Goal: Learn about a topic

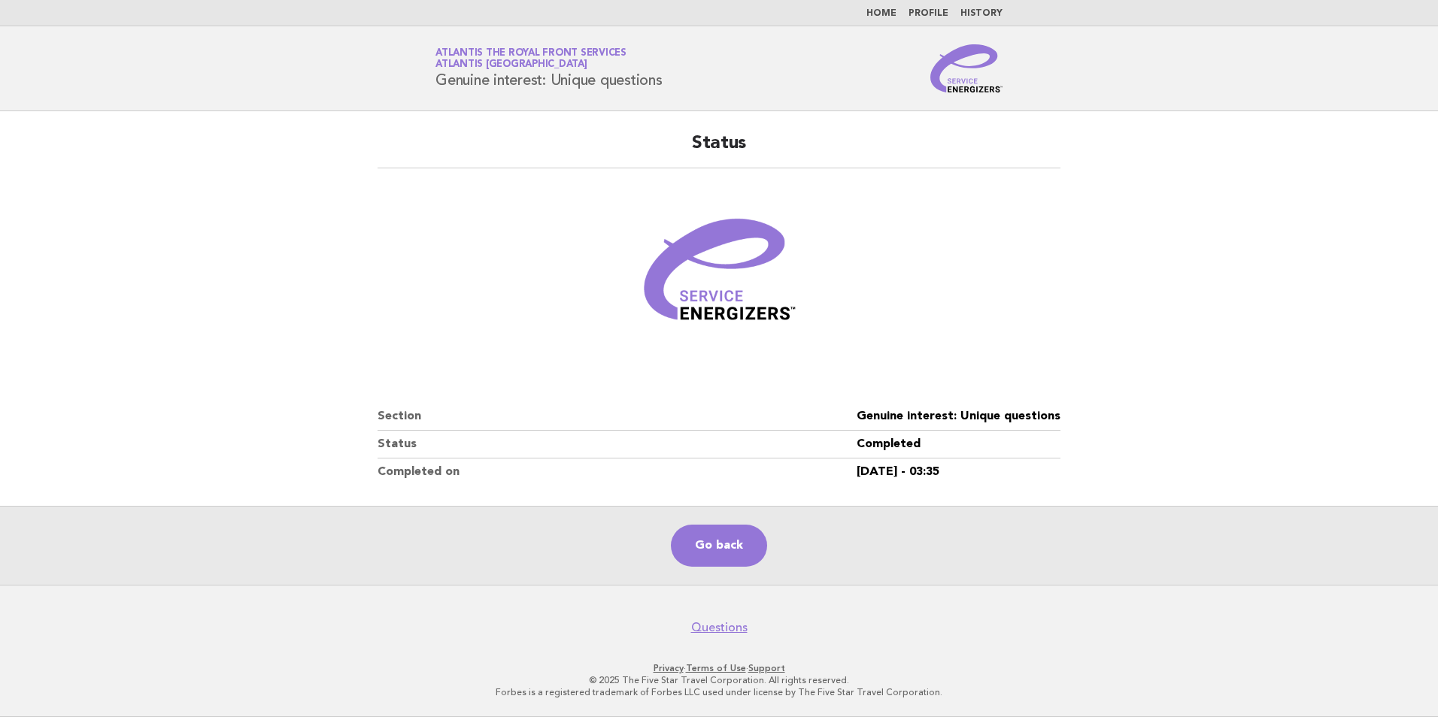
click at [890, 14] on link "Home" at bounding box center [881, 13] width 30 height 9
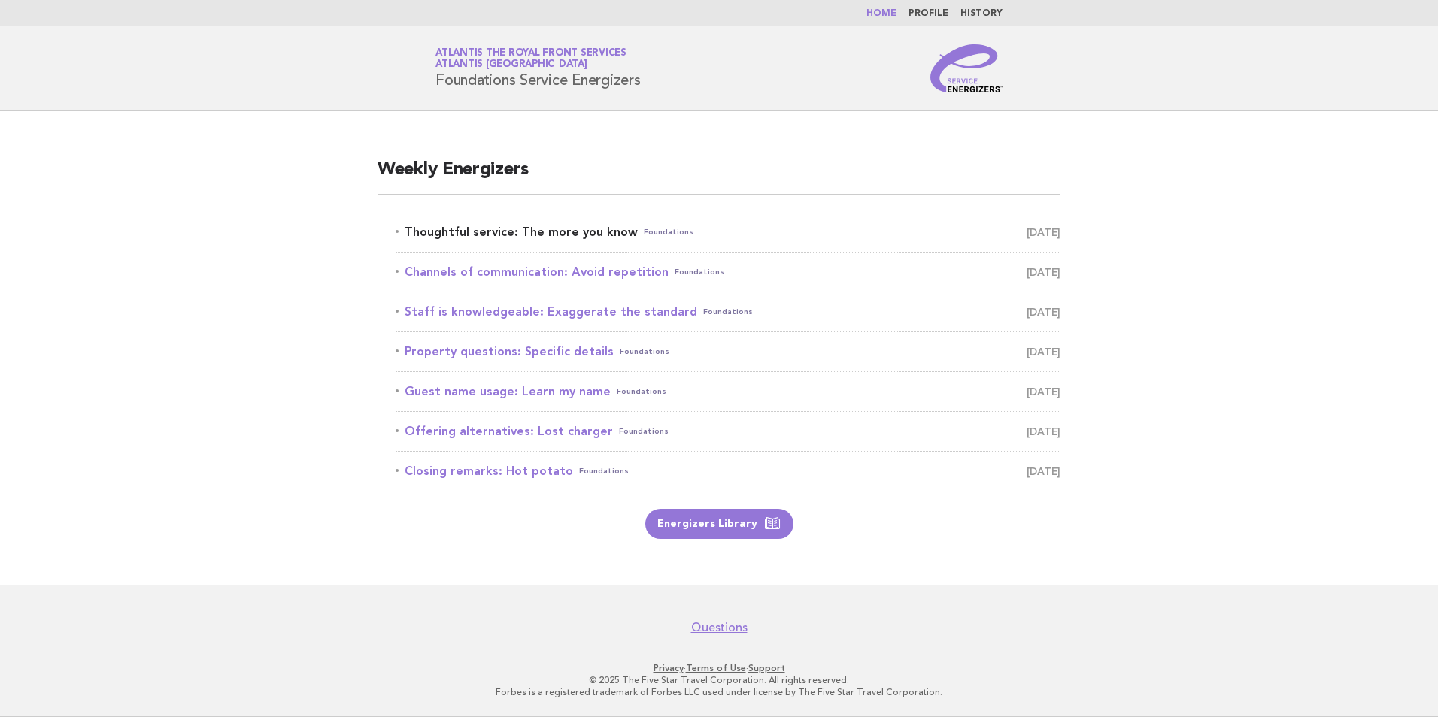
click at [584, 233] on link "Thoughtful service: The more you know Foundations September 24" at bounding box center [728, 232] width 665 height 21
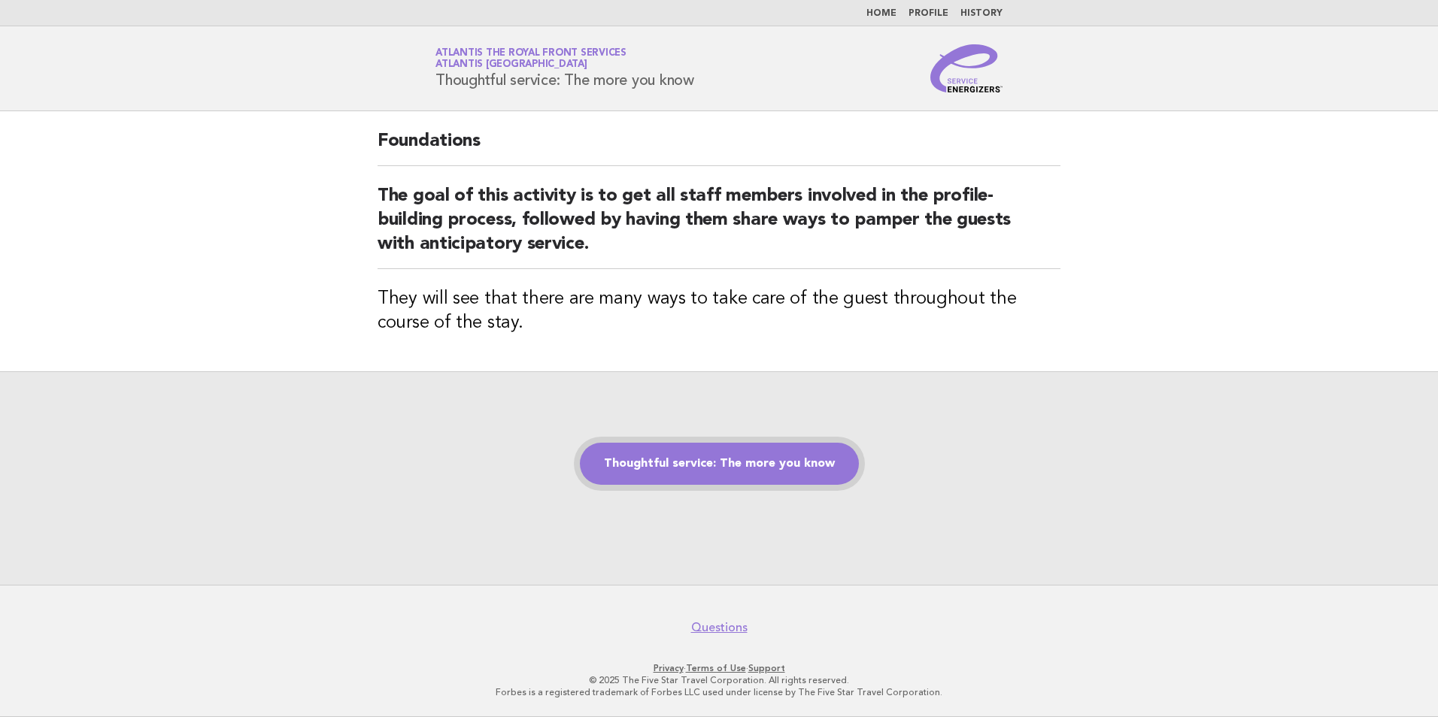
click at [741, 449] on link "Thoughtful service: The more you know" at bounding box center [719, 464] width 279 height 42
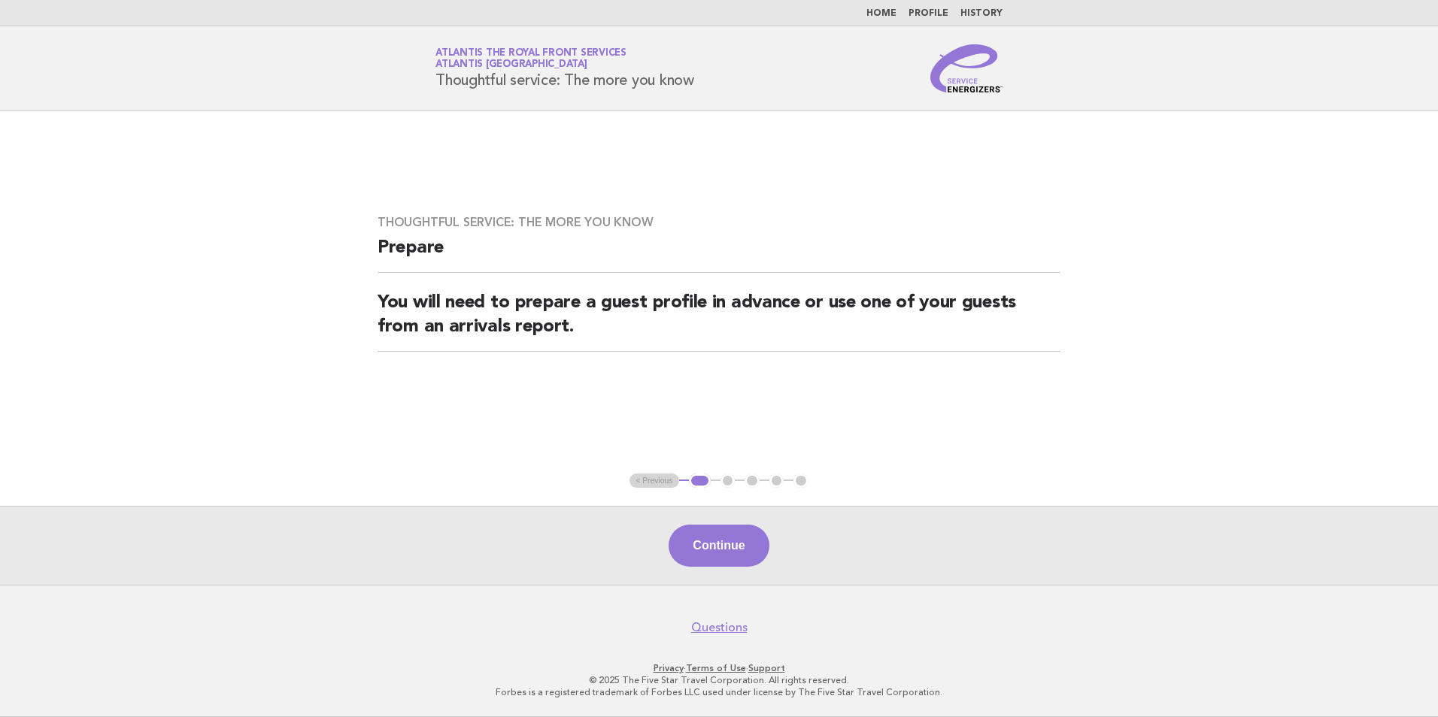
click at [739, 521] on div "Continue" at bounding box center [719, 545] width 1438 height 79
click at [736, 535] on button "Continue" at bounding box center [718, 546] width 100 height 42
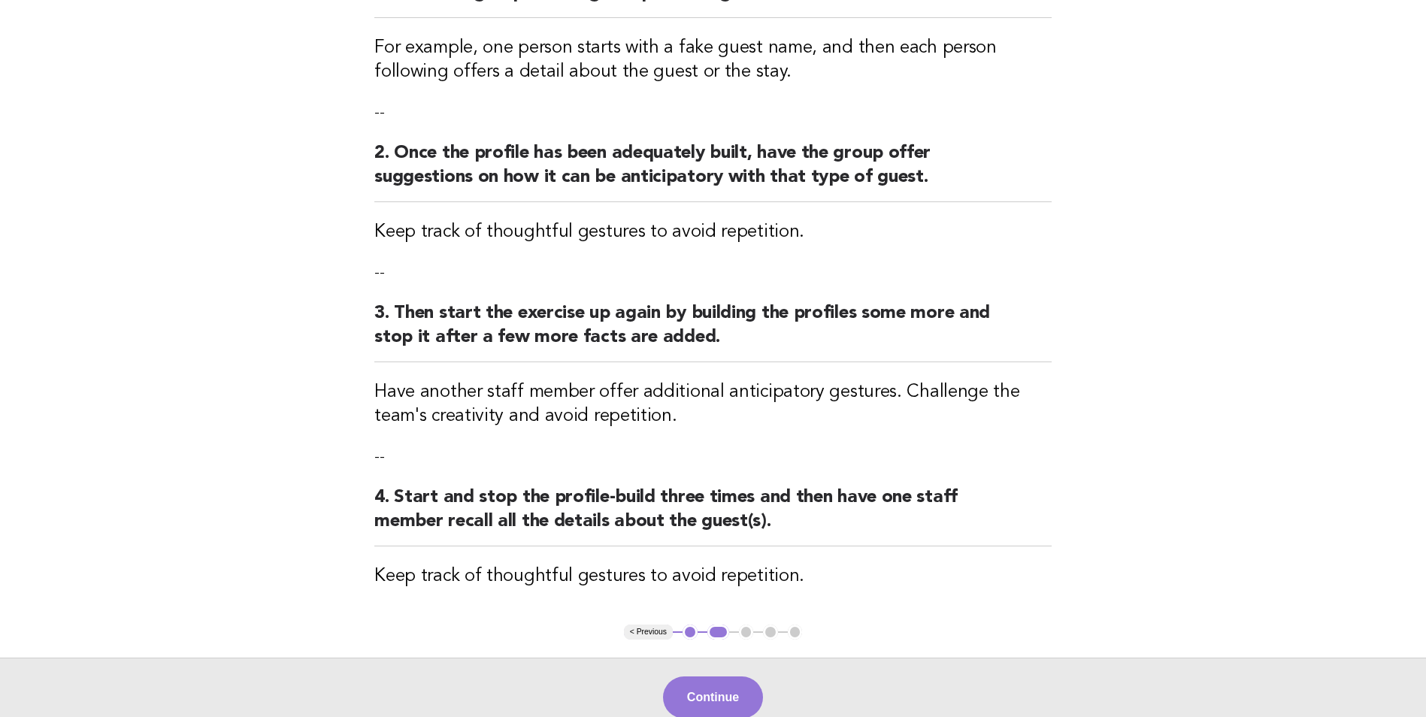
scroll to position [226, 0]
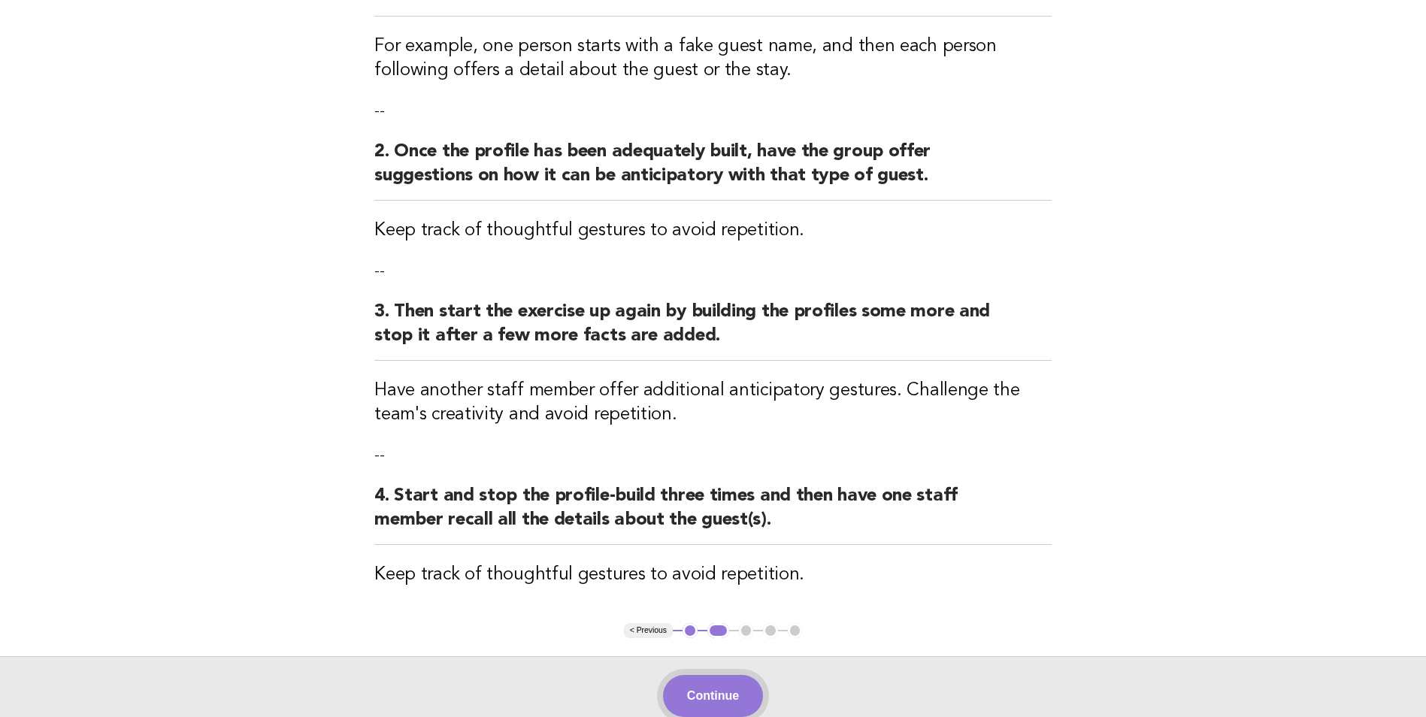
click at [741, 690] on button "Continue" at bounding box center [713, 696] width 100 height 42
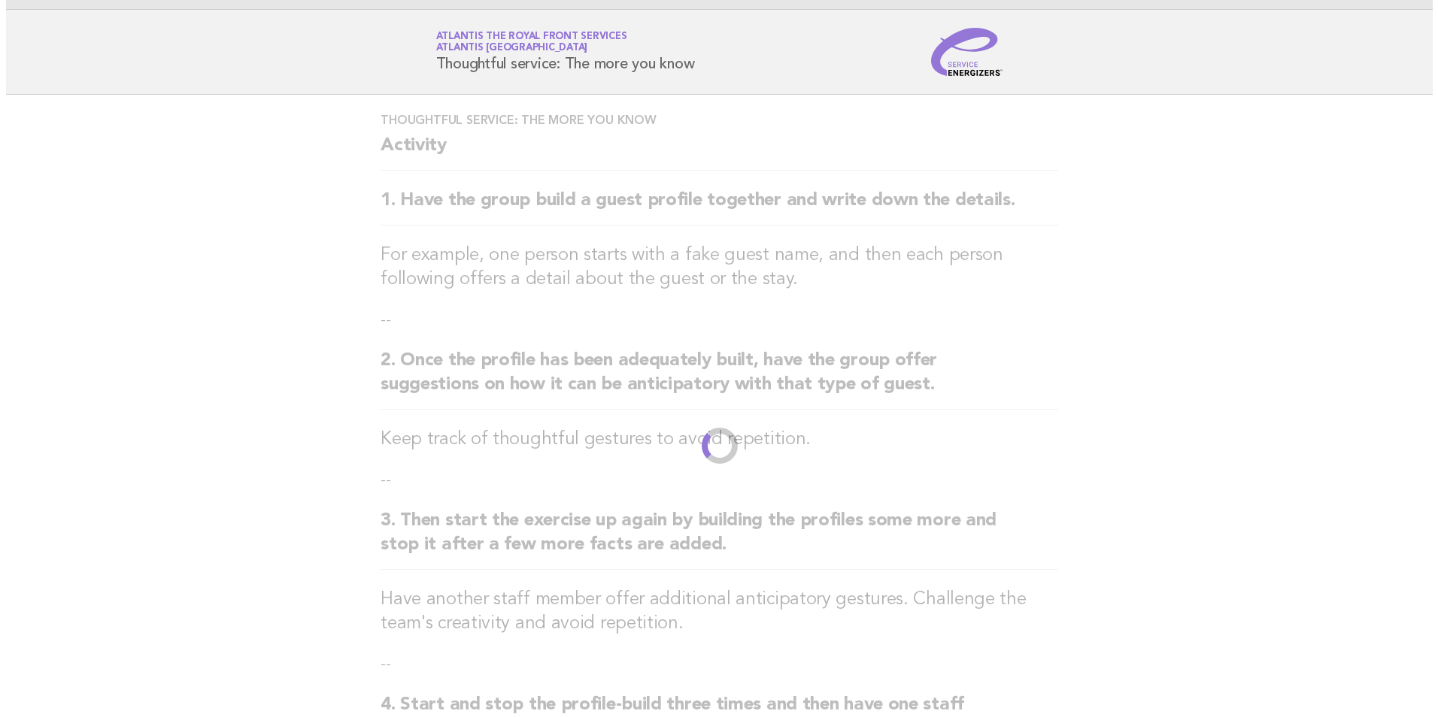
scroll to position [0, 0]
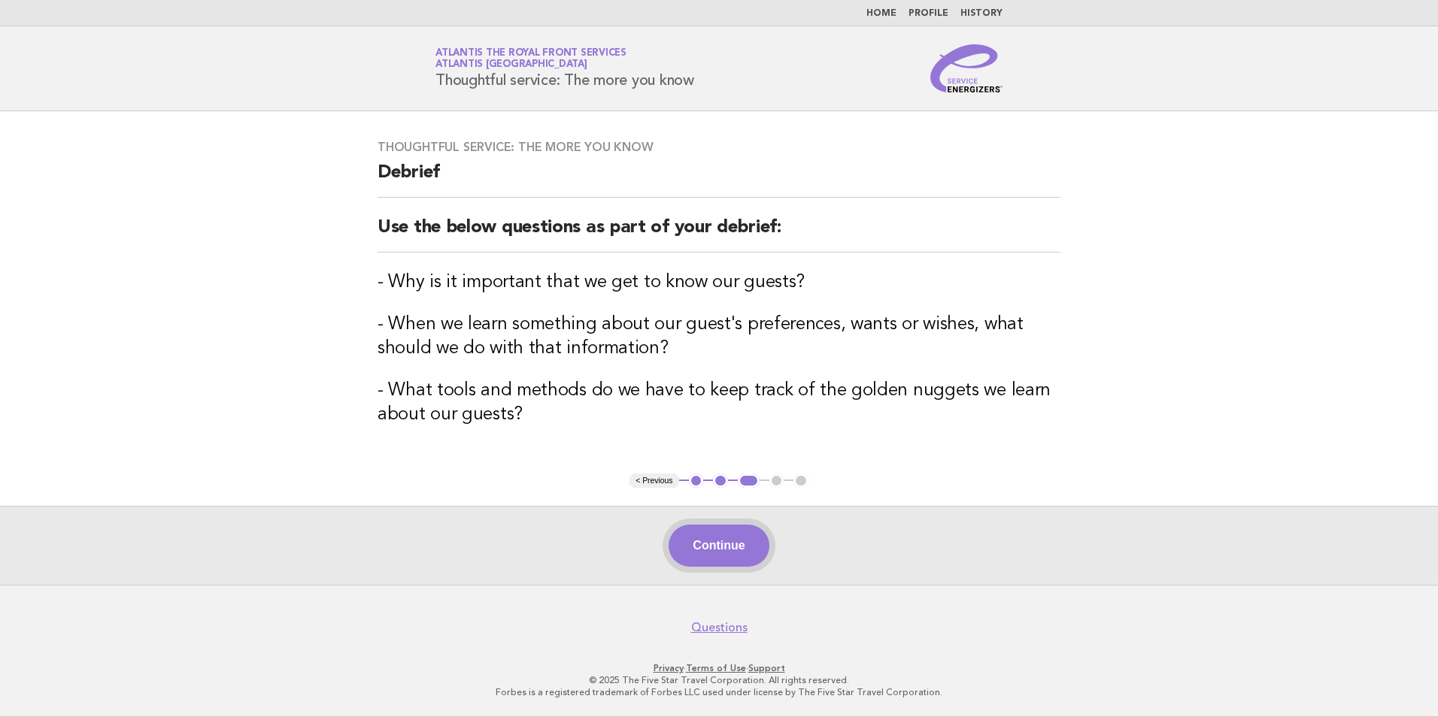
click at [750, 550] on button "Continue" at bounding box center [718, 546] width 100 height 42
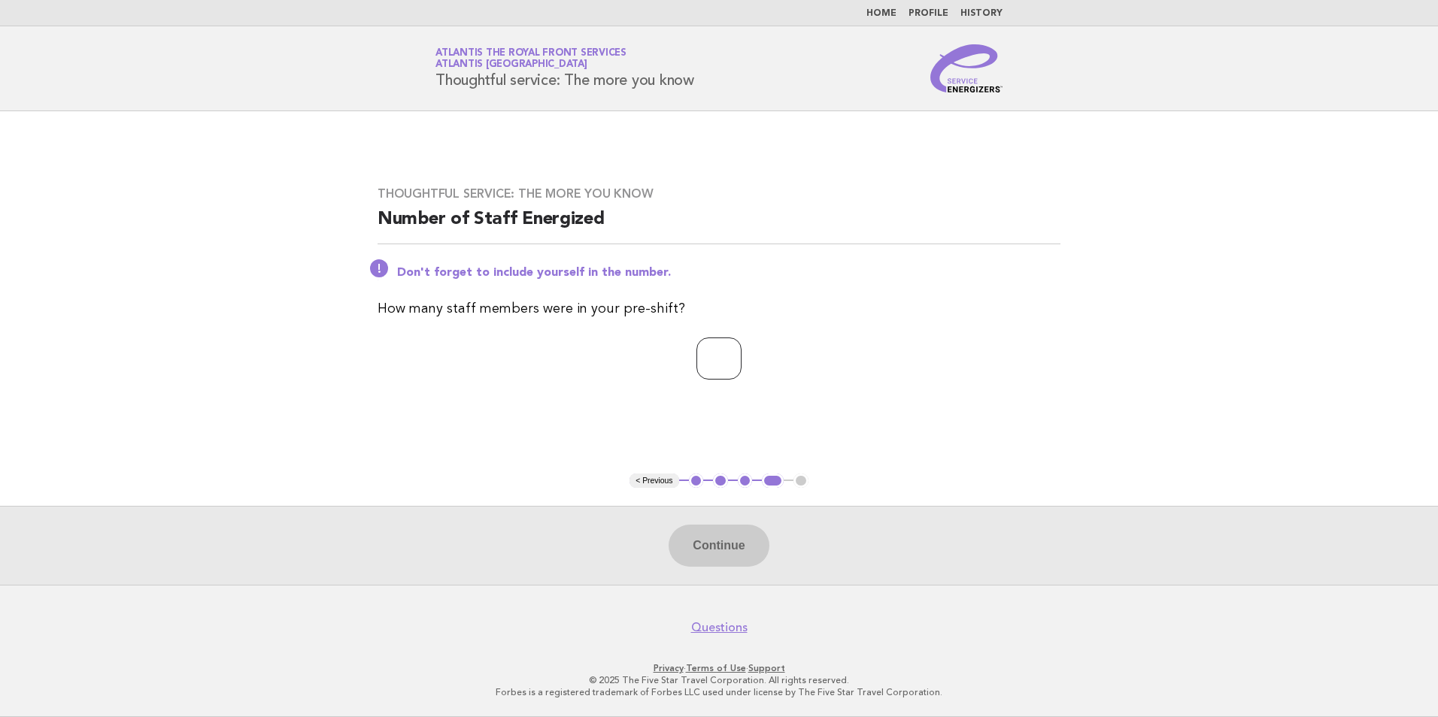
click at [721, 350] on input "number" at bounding box center [718, 359] width 45 height 42
type input "*"
click at [758, 547] on button "Continue" at bounding box center [718, 546] width 100 height 42
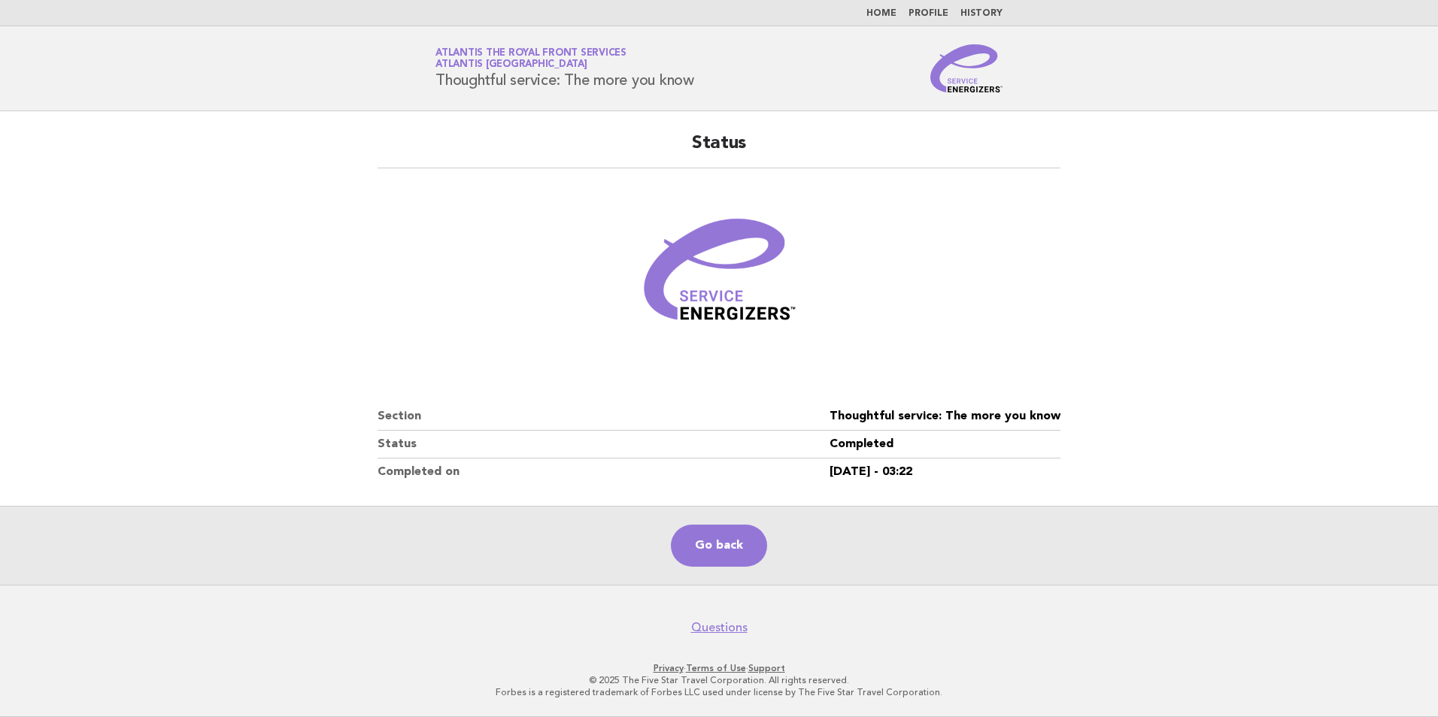
click at [1146, 342] on main "Status Section Thoughtful service: The more you know Status Completed Completed…" at bounding box center [719, 348] width 1438 height 474
